Goal: Task Accomplishment & Management: Use online tool/utility

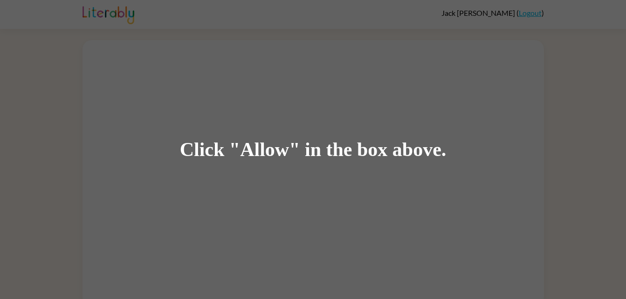
click at [259, 159] on div "Click "Allow" in the box above." at bounding box center [313, 149] width 267 height 21
click at [238, 157] on div "Click "Allow" in the box above." at bounding box center [313, 149] width 267 height 21
click at [179, 147] on div "Click "Allow" in the box above." at bounding box center [313, 149] width 626 height 299
click at [201, 164] on div "Click "Allow" in the box above." at bounding box center [313, 149] width 626 height 299
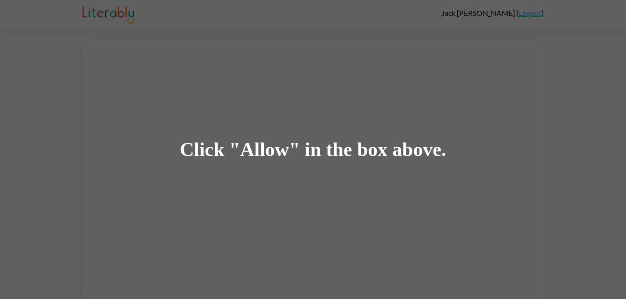
drag, startPoint x: 201, startPoint y: 164, endPoint x: 184, endPoint y: 165, distance: 16.9
click at [184, 165] on div "Click "Allow" in the box above." at bounding box center [313, 149] width 626 height 299
click at [280, 179] on div "Click "Allow" in the box above." at bounding box center [313, 149] width 626 height 299
click at [268, 141] on div "Click "Allow" in the box above." at bounding box center [313, 149] width 267 height 21
click at [271, 169] on div "Click "Allow" in the box above." at bounding box center [313, 149] width 626 height 299
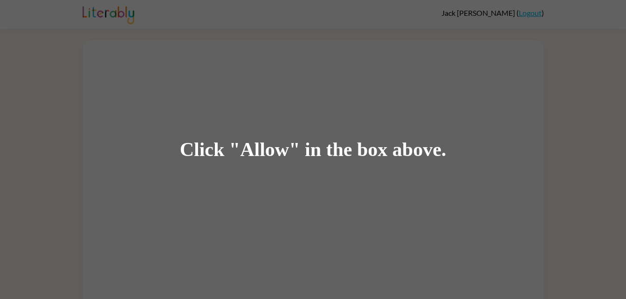
click at [271, 150] on div "Click "Allow" in the box above." at bounding box center [313, 149] width 267 height 21
drag, startPoint x: 208, startPoint y: 165, endPoint x: 207, endPoint y: 157, distance: 8.5
click at [207, 157] on div "Click "Allow" in the box above." at bounding box center [313, 149] width 626 height 299
drag, startPoint x: 207, startPoint y: 157, endPoint x: 217, endPoint y: 150, distance: 12.0
click at [217, 150] on div "Click "Allow" in the box above." at bounding box center [313, 149] width 267 height 21
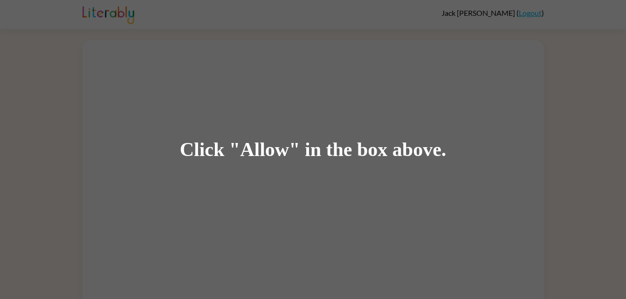
click at [206, 171] on div "Click "Allow" in the box above." at bounding box center [313, 149] width 626 height 299
drag, startPoint x: 206, startPoint y: 171, endPoint x: 267, endPoint y: 159, distance: 62.7
click at [267, 159] on div "Click "Allow" in the box above." at bounding box center [313, 149] width 267 height 21
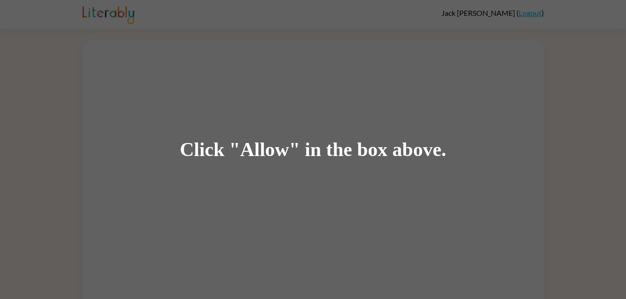
click at [264, 152] on div "Click "Allow" in the box above." at bounding box center [313, 149] width 267 height 21
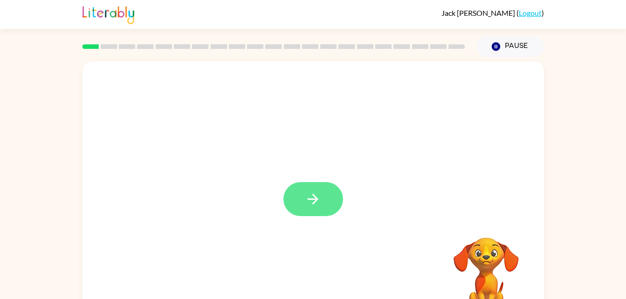
click at [322, 199] on button "button" at bounding box center [313, 199] width 60 height 34
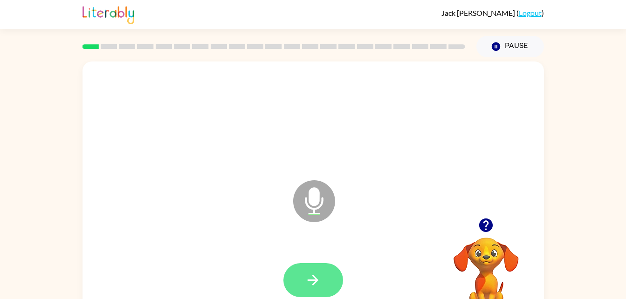
click at [314, 288] on icon "button" at bounding box center [313, 280] width 16 height 16
click at [322, 281] on button "button" at bounding box center [313, 280] width 60 height 34
click at [311, 281] on icon "button" at bounding box center [313, 280] width 16 height 16
click at [311, 289] on button "button" at bounding box center [313, 280] width 60 height 34
click at [290, 294] on button "button" at bounding box center [313, 280] width 60 height 34
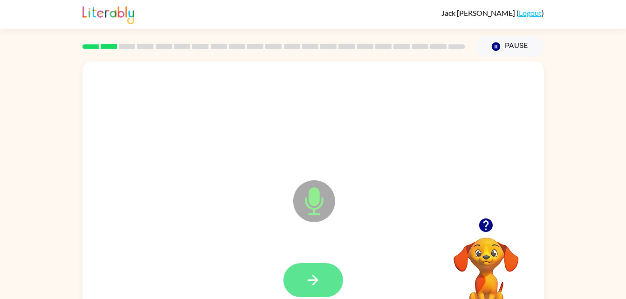
click at [324, 288] on button "button" at bounding box center [313, 280] width 60 height 34
click at [317, 281] on icon "button" at bounding box center [313, 280] width 16 height 16
click at [306, 276] on icon "button" at bounding box center [313, 280] width 16 height 16
click at [325, 291] on button "button" at bounding box center [313, 280] width 60 height 34
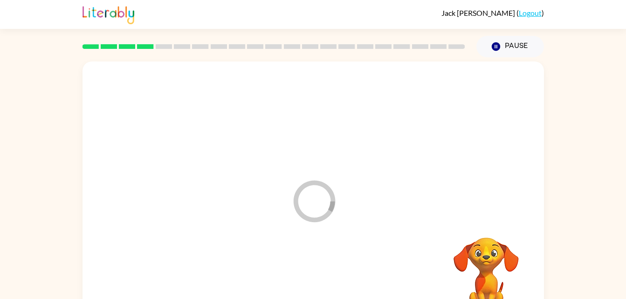
click at [314, 273] on div at bounding box center [313, 280] width 443 height 76
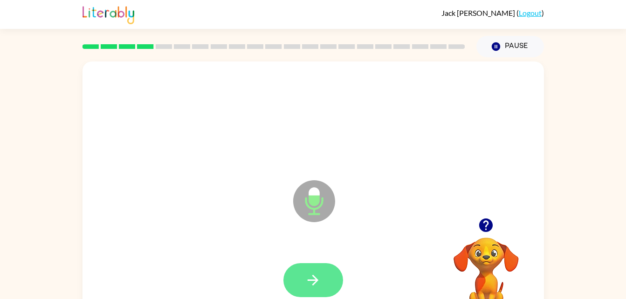
click at [311, 281] on icon "button" at bounding box center [313, 280] width 11 height 11
click at [316, 265] on button "button" at bounding box center [313, 280] width 60 height 34
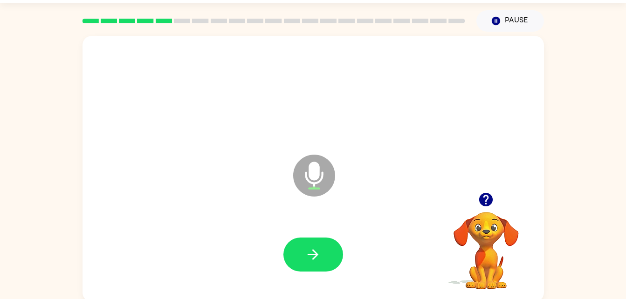
scroll to position [28, 0]
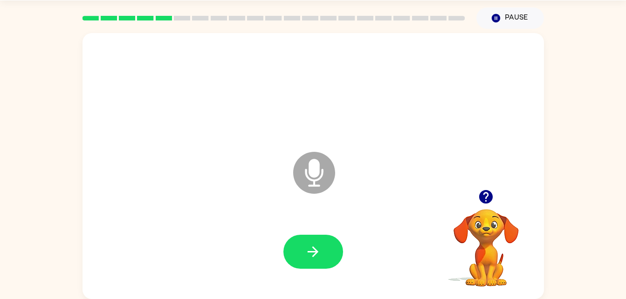
click at [506, 247] on video "Your browser must support playing .mp4 files to use Literably. Please try using…" at bounding box center [485, 241] width 93 height 93
click at [480, 215] on video "Your browser must support playing .mp4 files to use Literably. Please try using…" at bounding box center [485, 241] width 93 height 93
click at [487, 207] on video "Your browser must support playing .mp4 files to use Literably. Please try using…" at bounding box center [485, 241] width 93 height 93
click at [304, 246] on button "button" at bounding box center [313, 252] width 60 height 34
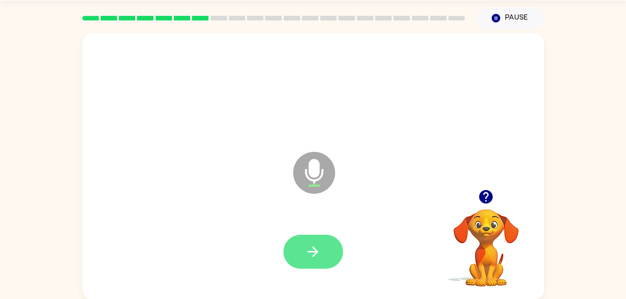
click at [316, 256] on icon "button" at bounding box center [313, 252] width 16 height 16
click at [314, 259] on icon "button" at bounding box center [313, 252] width 16 height 16
click at [327, 251] on button "button" at bounding box center [313, 252] width 60 height 34
click at [333, 242] on button "button" at bounding box center [313, 252] width 60 height 34
click at [311, 253] on icon "button" at bounding box center [313, 252] width 16 height 16
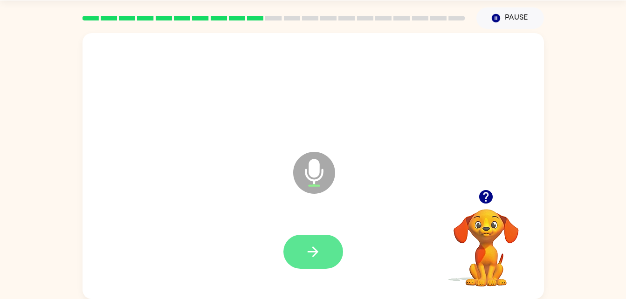
click at [311, 268] on button "button" at bounding box center [313, 252] width 60 height 34
click at [337, 262] on button "button" at bounding box center [313, 252] width 60 height 34
click at [312, 247] on icon "button" at bounding box center [313, 252] width 16 height 16
click at [285, 254] on button "button" at bounding box center [313, 252] width 60 height 34
click at [310, 254] on icon "button" at bounding box center [313, 252] width 16 height 16
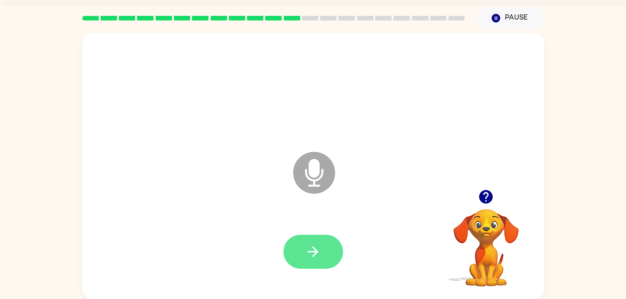
click at [304, 235] on button "button" at bounding box center [313, 252] width 60 height 34
click at [328, 259] on div at bounding box center [313, 252] width 60 height 34
click at [334, 266] on button "button" at bounding box center [313, 252] width 60 height 34
click at [316, 236] on button "button" at bounding box center [313, 252] width 60 height 34
click at [308, 261] on button "button" at bounding box center [313, 252] width 60 height 34
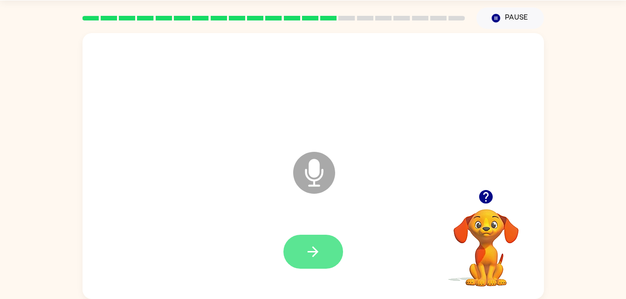
click at [326, 250] on button "button" at bounding box center [313, 252] width 60 height 34
click at [316, 256] on icon "button" at bounding box center [313, 252] width 16 height 16
click at [320, 261] on button "button" at bounding box center [313, 252] width 60 height 34
click at [320, 250] on icon "button" at bounding box center [313, 252] width 16 height 16
click at [317, 258] on icon "button" at bounding box center [313, 252] width 16 height 16
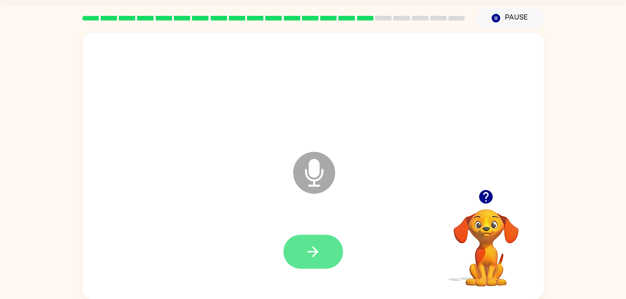
click at [320, 247] on icon "button" at bounding box center [313, 252] width 16 height 16
click at [316, 296] on div "Microphone The Microphone is here when it is your turn to talk" at bounding box center [312, 166] width 461 height 266
click at [317, 260] on icon "button" at bounding box center [313, 252] width 16 height 16
click at [318, 268] on button "button" at bounding box center [313, 252] width 60 height 34
click at [319, 242] on button "button" at bounding box center [313, 252] width 60 height 34
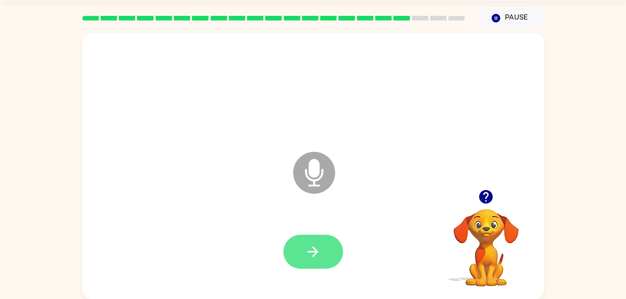
click at [333, 236] on button "button" at bounding box center [313, 252] width 60 height 34
click at [303, 257] on button "button" at bounding box center [313, 252] width 60 height 34
click at [301, 267] on button "button" at bounding box center [313, 252] width 60 height 34
click at [319, 258] on icon "button" at bounding box center [313, 252] width 16 height 16
click at [298, 261] on button "button" at bounding box center [313, 252] width 60 height 34
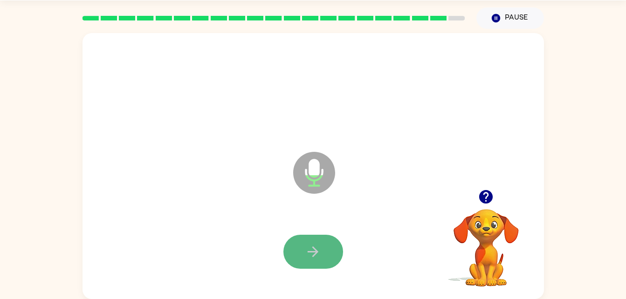
click at [320, 252] on icon "button" at bounding box center [313, 252] width 16 height 16
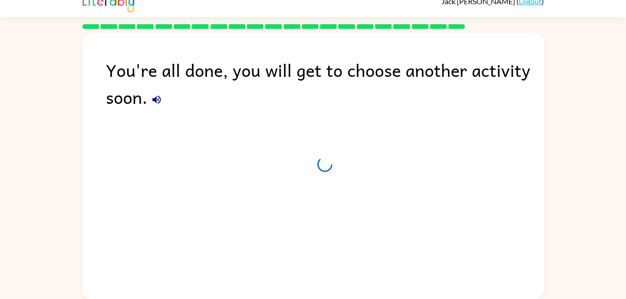
scroll to position [12, 0]
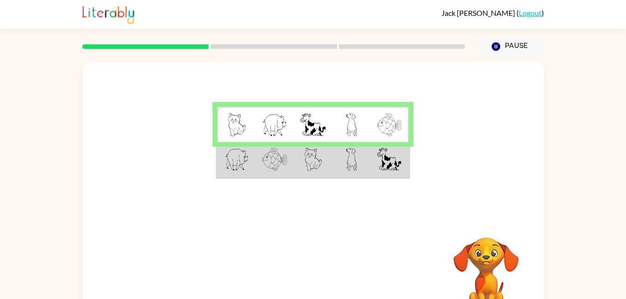
click at [306, 165] on img at bounding box center [313, 159] width 18 height 23
click at [302, 162] on td at bounding box center [313, 160] width 38 height 36
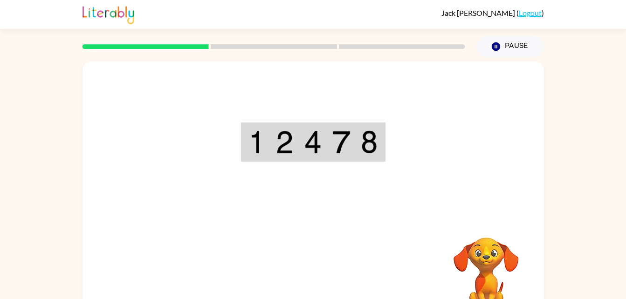
click at [300, 277] on div "Your browser must support playing .mp4 files to use Literably. Please try using…" at bounding box center [312, 195] width 461 height 266
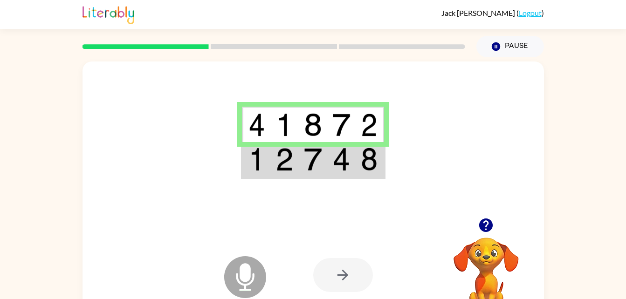
click at [257, 173] on td at bounding box center [256, 160] width 28 height 36
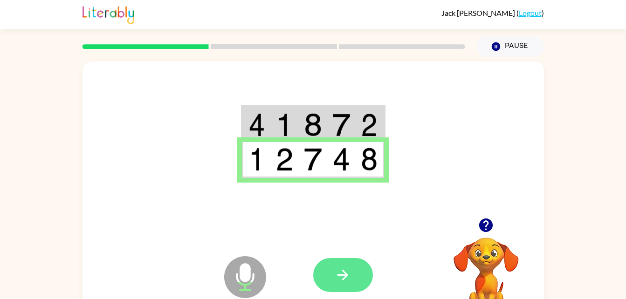
click at [350, 277] on icon "button" at bounding box center [343, 275] width 16 height 16
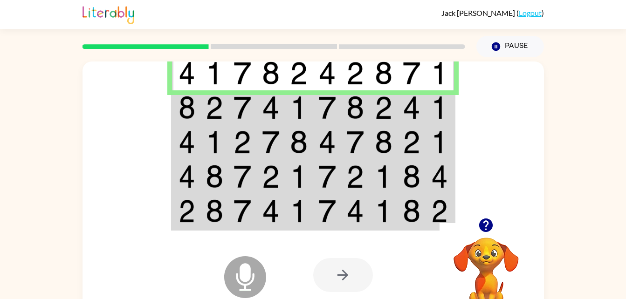
scroll to position [0, 0]
click at [262, 100] on img at bounding box center [271, 107] width 18 height 23
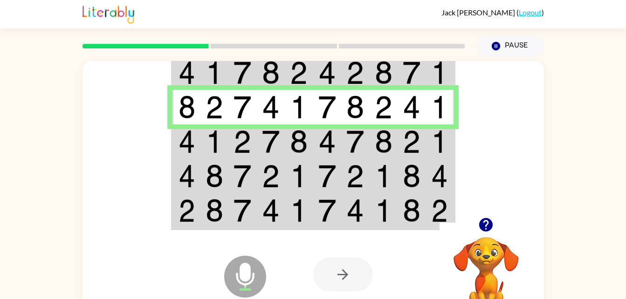
click at [211, 140] on img at bounding box center [215, 141] width 18 height 23
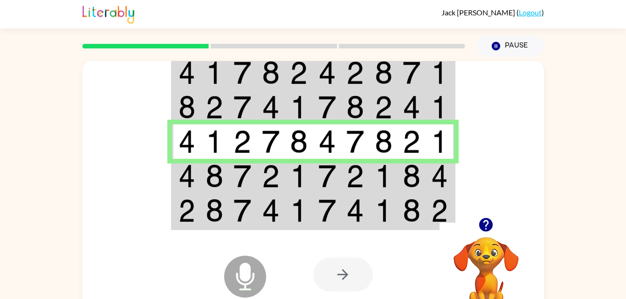
click at [203, 171] on td at bounding box center [214, 176] width 28 height 34
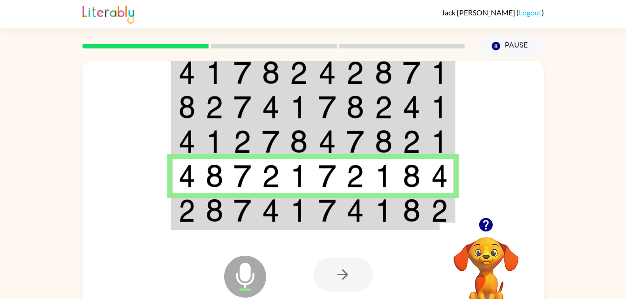
click at [332, 217] on img at bounding box center [327, 210] width 18 height 23
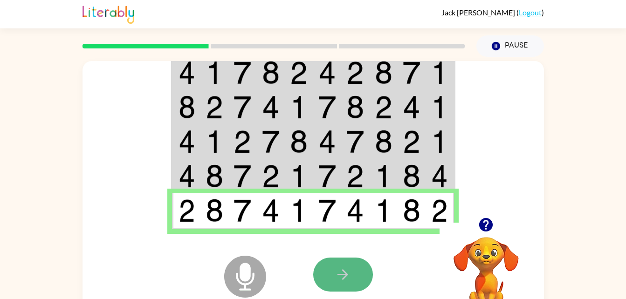
click at [352, 281] on button "button" at bounding box center [343, 275] width 60 height 34
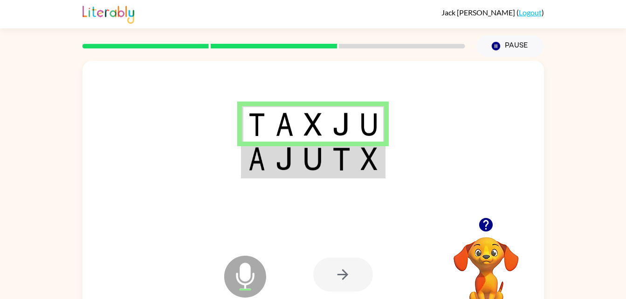
click at [355, 165] on td at bounding box center [341, 160] width 28 height 36
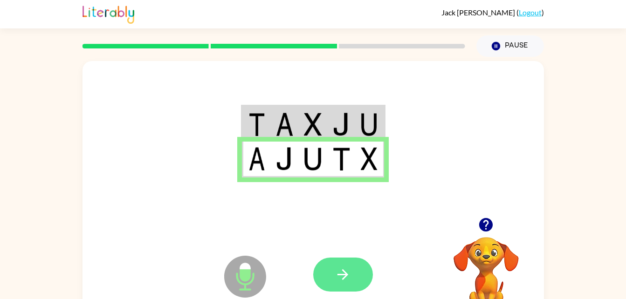
click at [345, 275] on icon "button" at bounding box center [342, 274] width 11 height 11
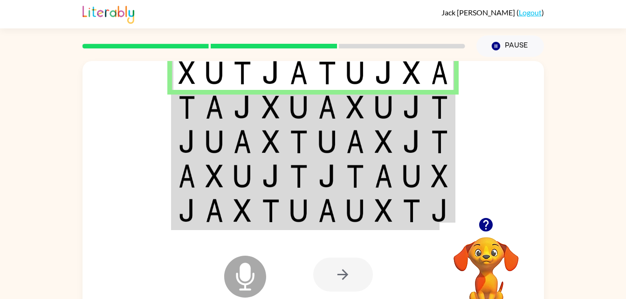
click at [260, 99] on td at bounding box center [271, 107] width 28 height 34
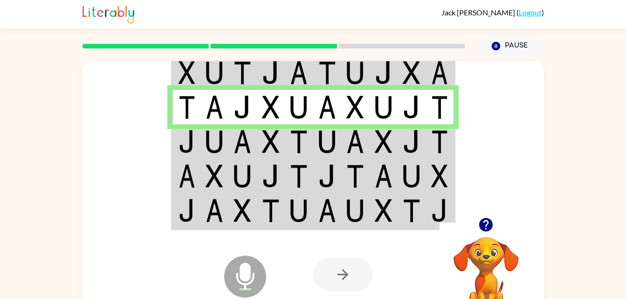
click at [226, 137] on td at bounding box center [214, 141] width 28 height 34
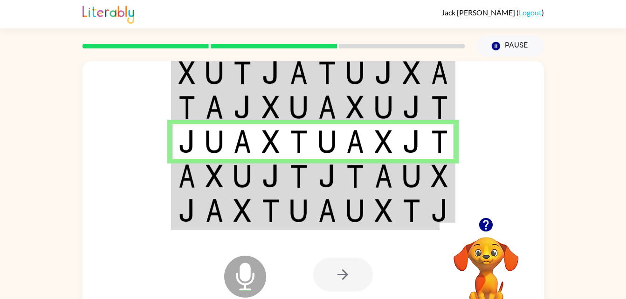
click at [229, 176] on td at bounding box center [242, 176] width 28 height 34
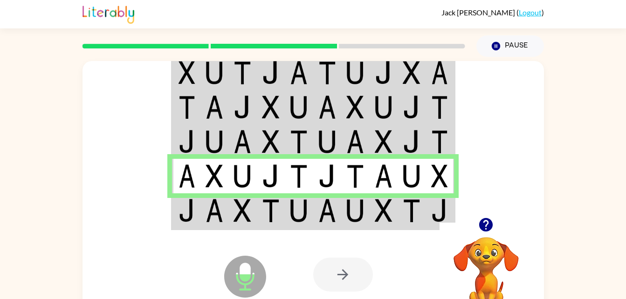
click at [279, 214] on img at bounding box center [271, 210] width 18 height 23
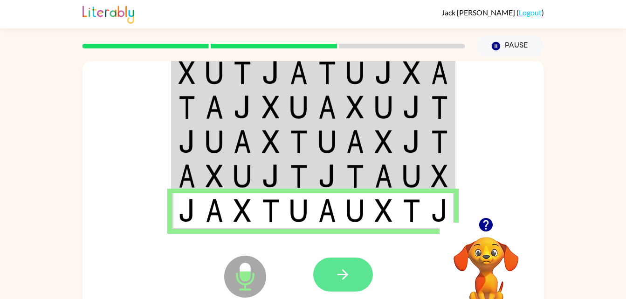
click at [333, 287] on button "button" at bounding box center [343, 275] width 60 height 34
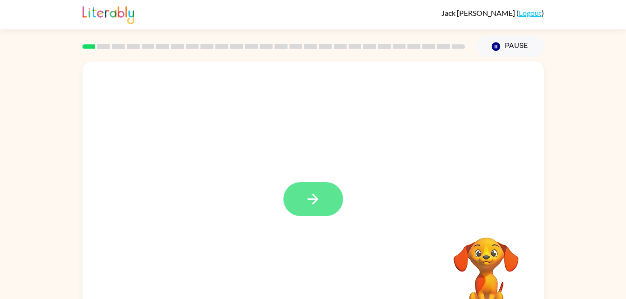
click at [306, 206] on icon "button" at bounding box center [313, 199] width 16 height 16
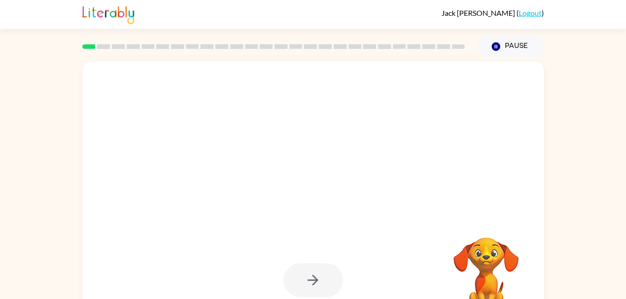
click at [119, 16] on img at bounding box center [108, 14] width 52 height 21
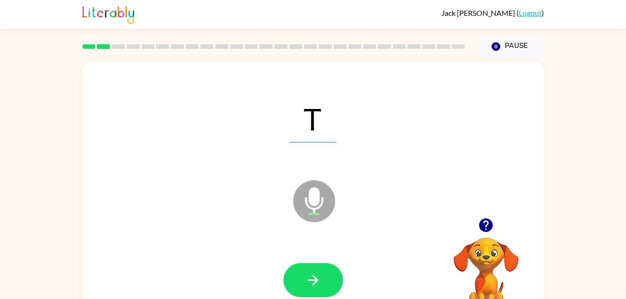
click at [489, 229] on icon "button" at bounding box center [486, 226] width 14 height 14
click at [308, 273] on icon "button" at bounding box center [313, 280] width 16 height 16
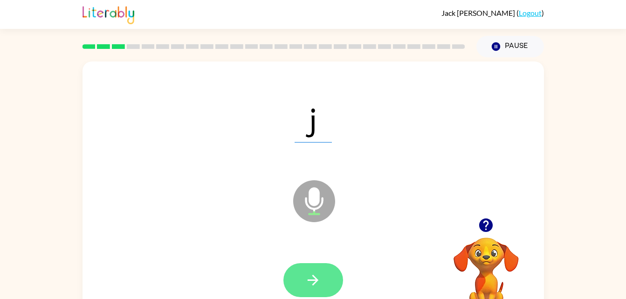
click at [284, 284] on button "button" at bounding box center [313, 280] width 60 height 34
click at [324, 283] on button "button" at bounding box center [313, 280] width 60 height 34
click at [312, 271] on button "button" at bounding box center [313, 280] width 60 height 34
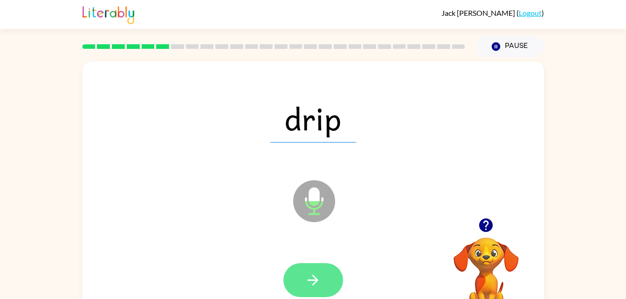
click at [288, 277] on button "button" at bounding box center [313, 280] width 60 height 34
click at [313, 283] on icon "button" at bounding box center [313, 280] width 16 height 16
click at [302, 291] on button "button" at bounding box center [313, 280] width 60 height 34
click at [300, 286] on button "button" at bounding box center [313, 280] width 60 height 34
click at [309, 294] on button "button" at bounding box center [313, 280] width 60 height 34
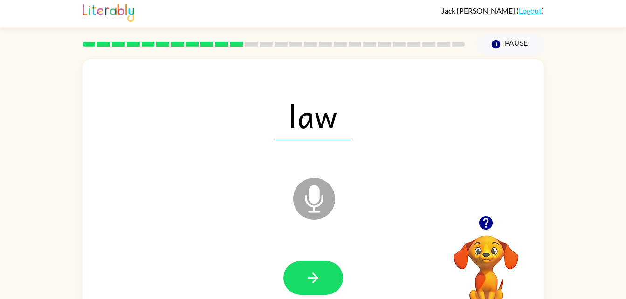
scroll to position [3, 0]
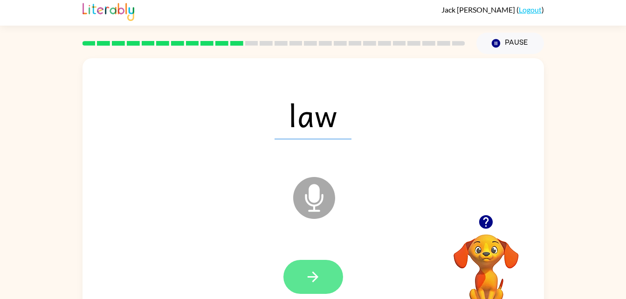
click at [322, 273] on button "button" at bounding box center [313, 277] width 60 height 34
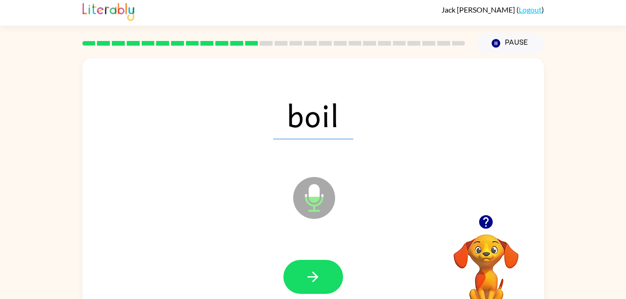
click at [292, 261] on div at bounding box center [313, 277] width 60 height 34
click at [304, 277] on button "button" at bounding box center [313, 277] width 60 height 34
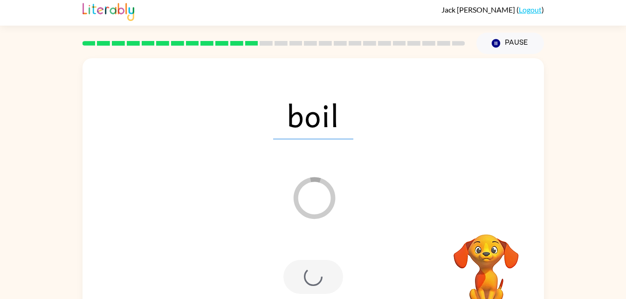
click at [319, 280] on div at bounding box center [313, 277] width 60 height 34
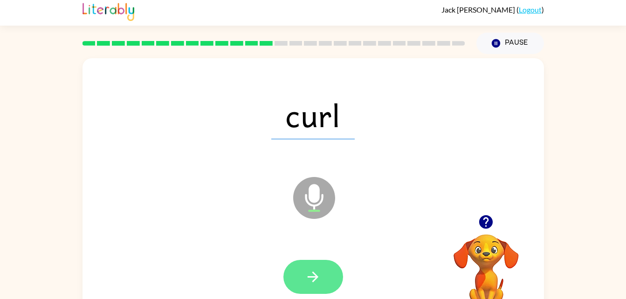
click at [310, 292] on button "button" at bounding box center [313, 277] width 60 height 34
click at [308, 268] on button "button" at bounding box center [313, 277] width 60 height 34
click at [320, 293] on button "button" at bounding box center [313, 277] width 60 height 34
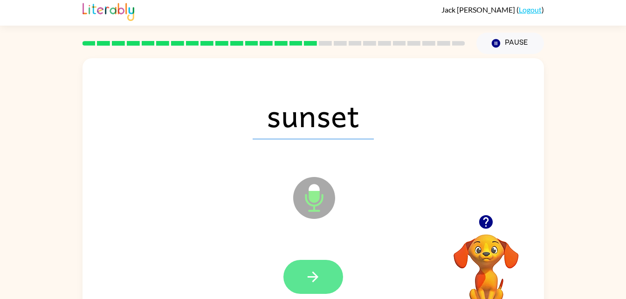
click at [302, 268] on button "button" at bounding box center [313, 277] width 60 height 34
click at [329, 276] on button "button" at bounding box center [313, 277] width 60 height 34
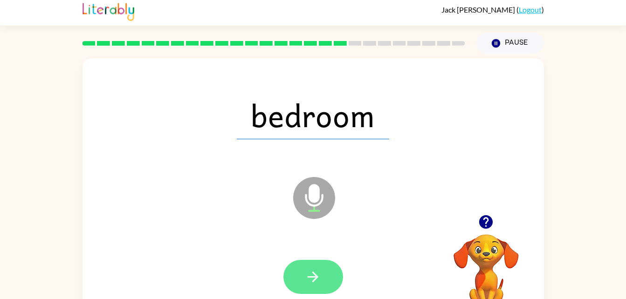
click at [293, 274] on button "button" at bounding box center [313, 277] width 60 height 34
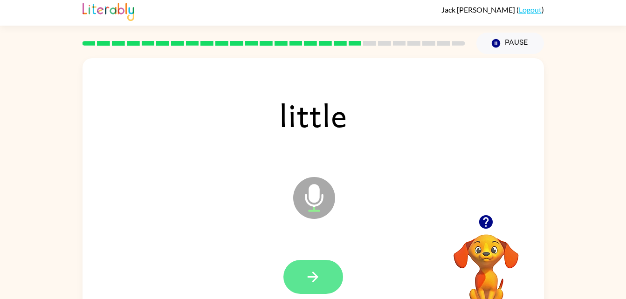
click at [310, 283] on icon "button" at bounding box center [313, 277] width 16 height 16
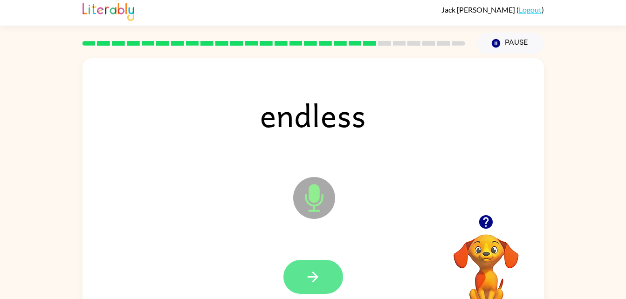
click at [321, 270] on icon "button" at bounding box center [313, 277] width 16 height 16
click at [299, 289] on button "button" at bounding box center [313, 277] width 60 height 34
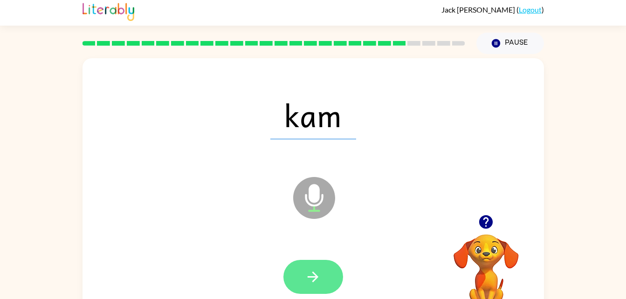
click at [302, 277] on button "button" at bounding box center [313, 277] width 60 height 34
click at [321, 275] on button "button" at bounding box center [313, 277] width 60 height 34
click at [317, 271] on icon "button" at bounding box center [313, 277] width 16 height 16
click at [313, 271] on icon "button" at bounding box center [313, 277] width 16 height 16
